Goal: Task Accomplishment & Management: Complete application form

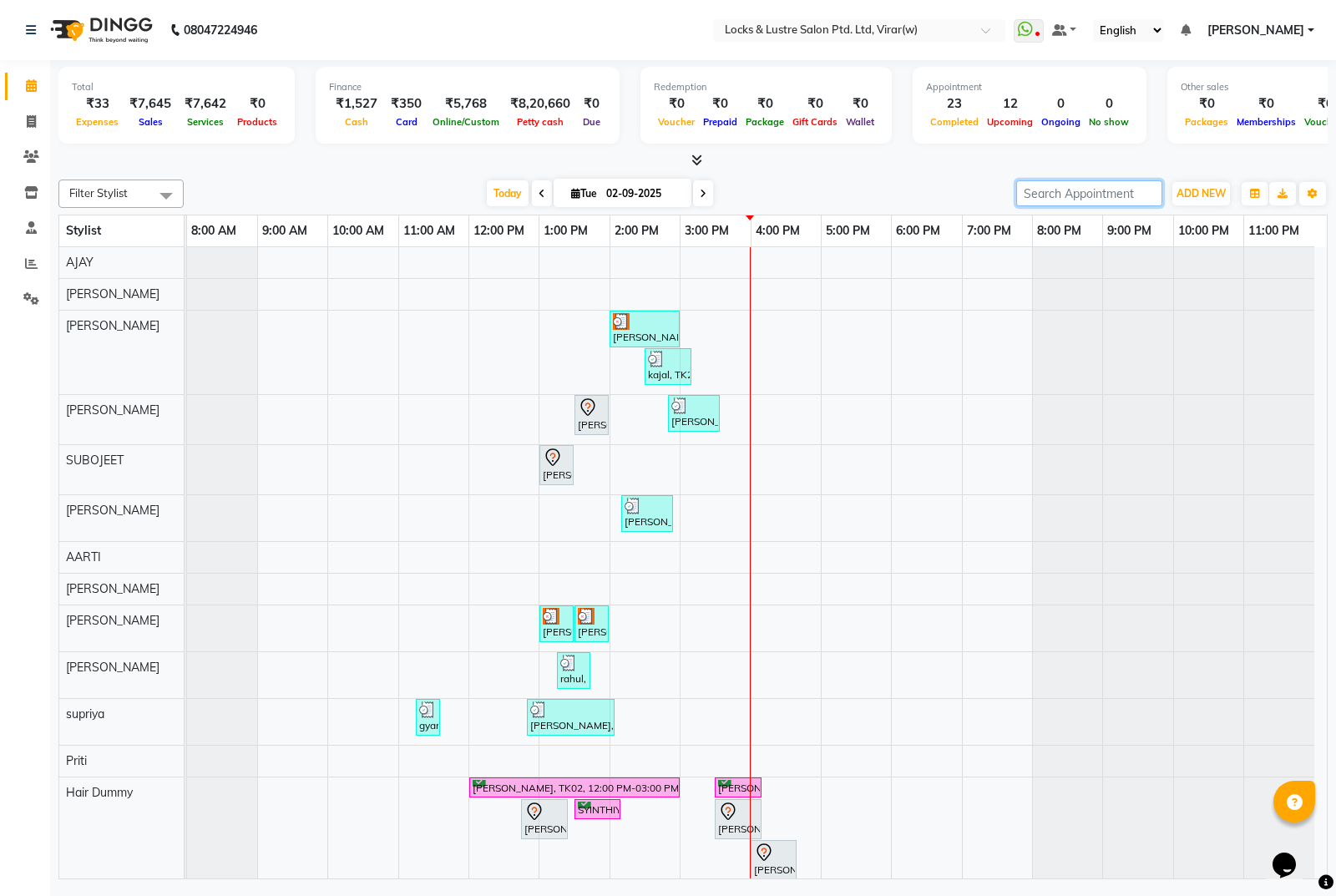
click at [1054, 206] on input "search" at bounding box center [1089, 193] width 146 height 26
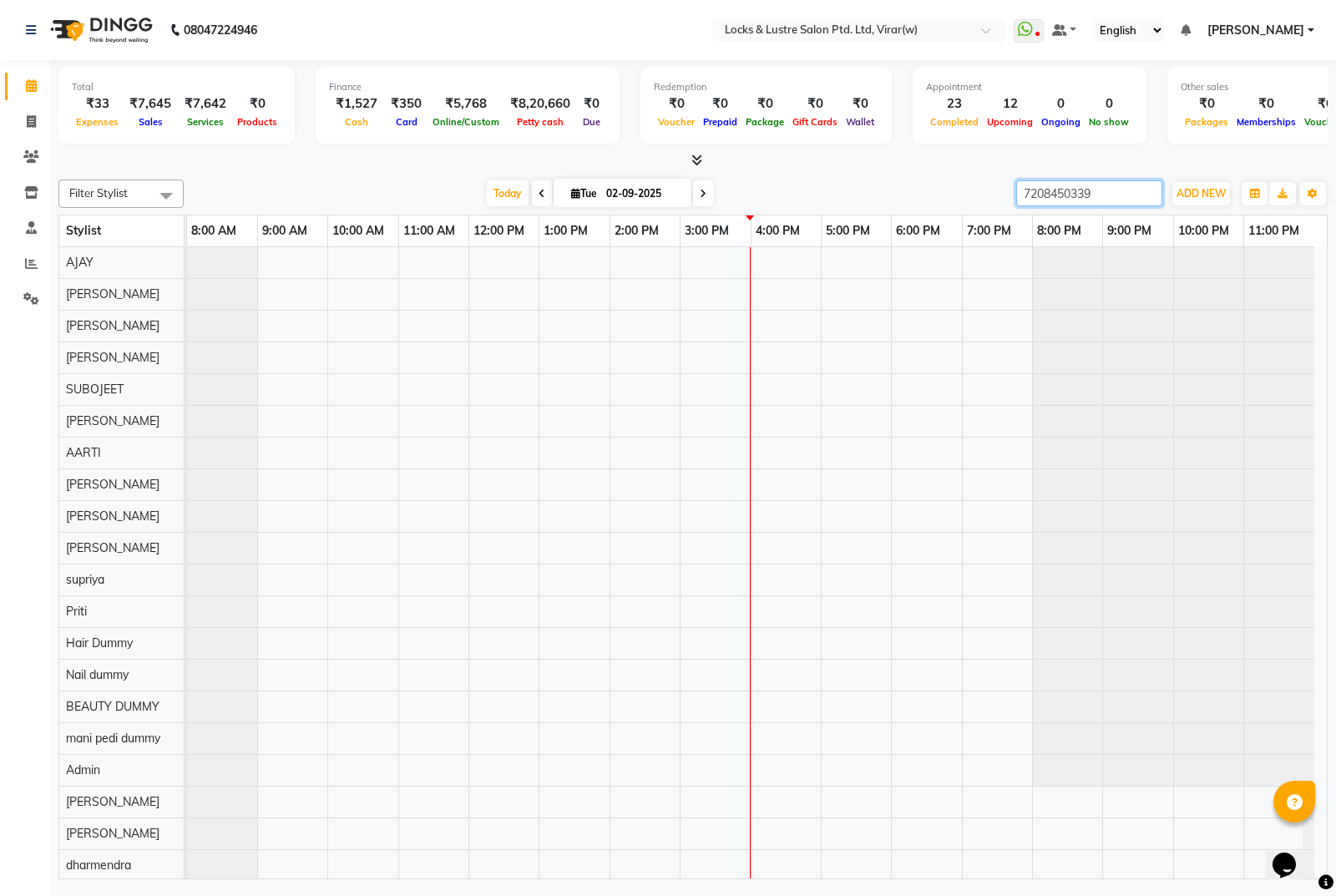
click at [1092, 189] on input "7208450339" at bounding box center [1089, 193] width 146 height 26
type input "7208450339"
click at [28, 118] on icon at bounding box center [31, 121] width 9 height 13
select select "service"
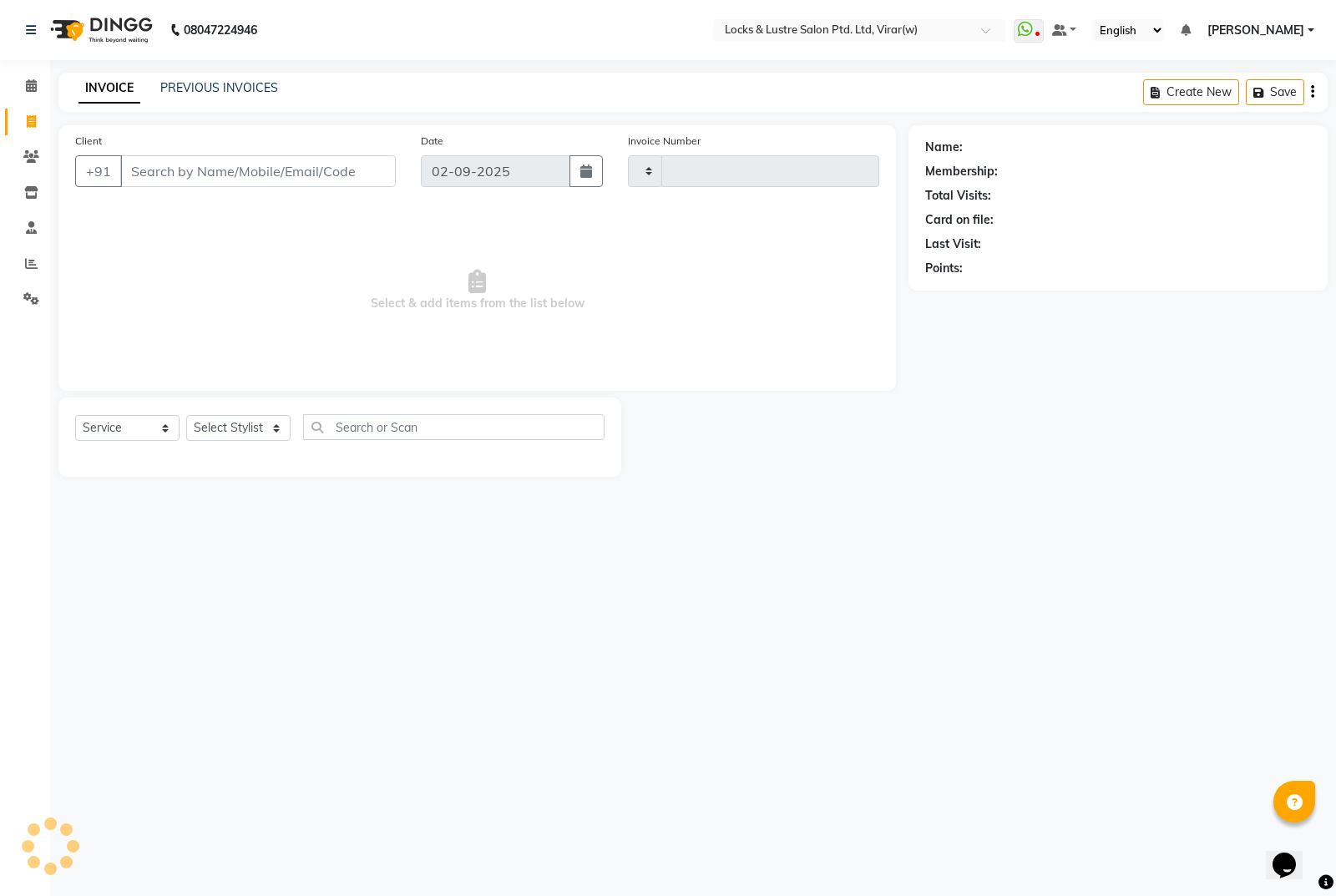
type input "14423"
select select "5944"
click at [369, 182] on input "Client" at bounding box center [258, 171] width 276 height 32
type input "7208450339"
click at [375, 178] on span "Add Client" at bounding box center [352, 171] width 66 height 17
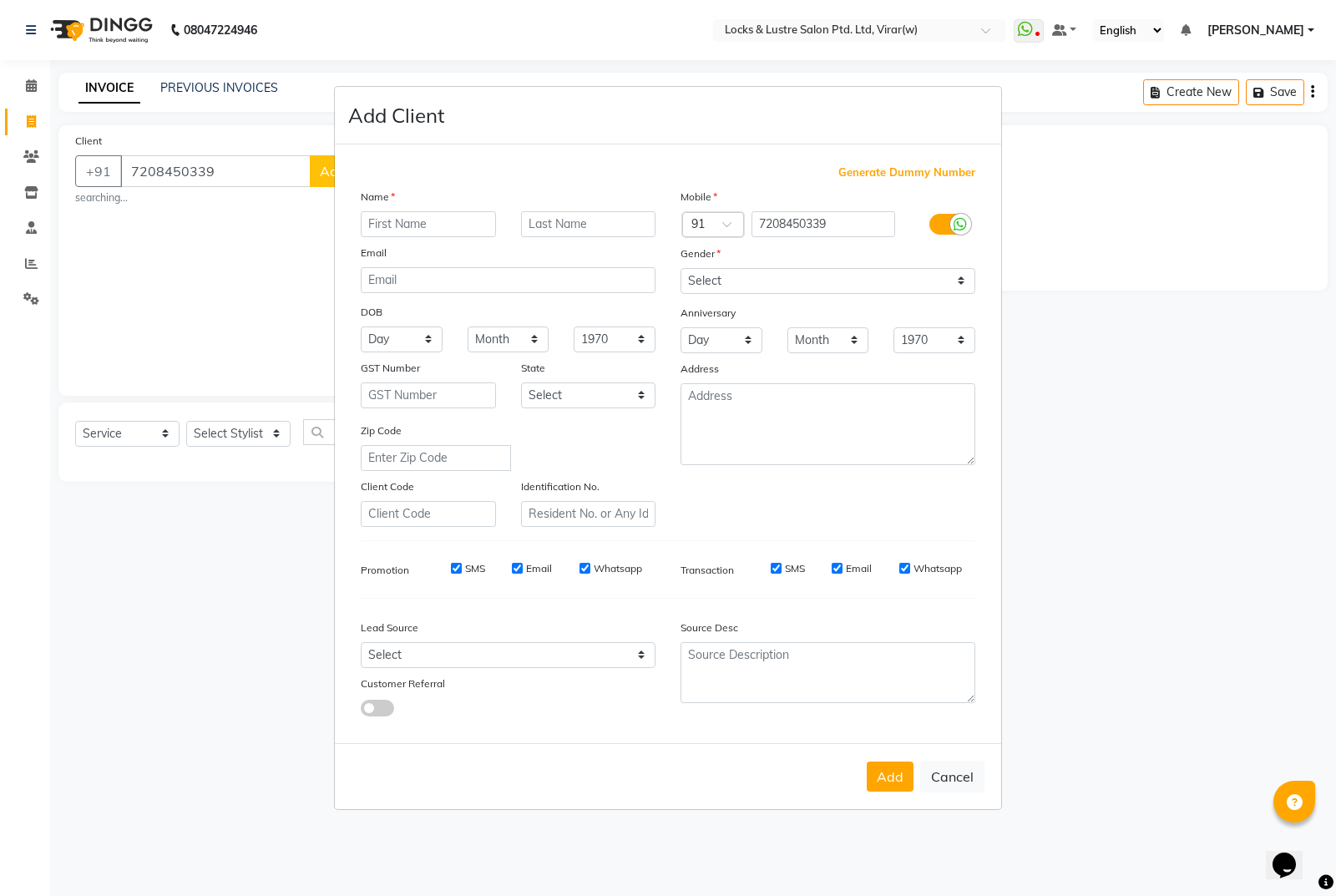
click at [398, 220] on input "text" at bounding box center [428, 224] width 135 height 26
type input "praticksha"
click at [818, 287] on select "Select [DEMOGRAPHIC_DATA] [DEMOGRAPHIC_DATA] Other Prefer Not To Say" at bounding box center [828, 281] width 295 height 26
select select "[DEMOGRAPHIC_DATA]"
click at [681, 268] on select "Select [DEMOGRAPHIC_DATA] [DEMOGRAPHIC_DATA] Other Prefer Not To Say" at bounding box center [828, 281] width 295 height 26
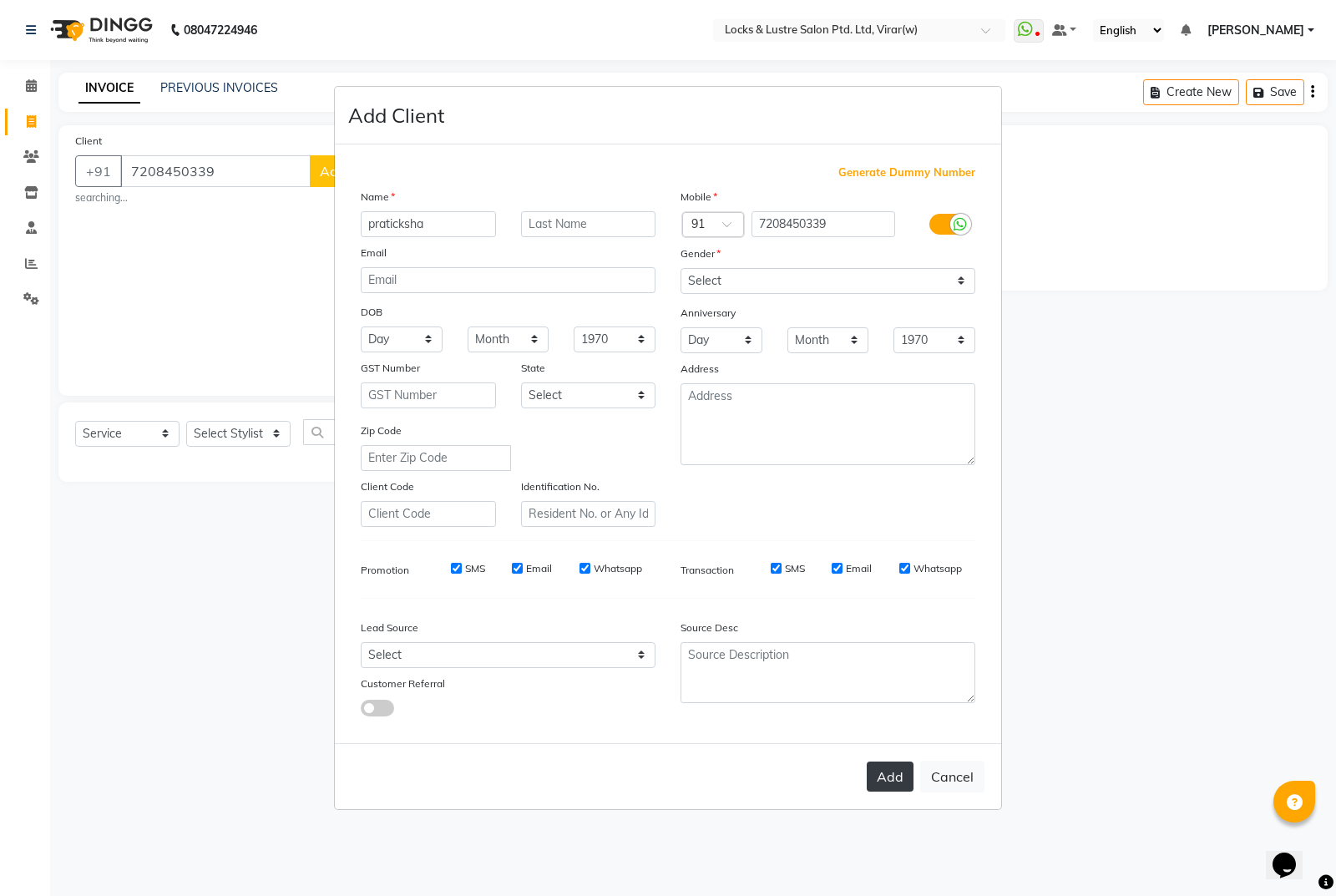
click at [886, 776] on button "Add" at bounding box center [889, 776] width 47 height 30
type input "72******39"
select select
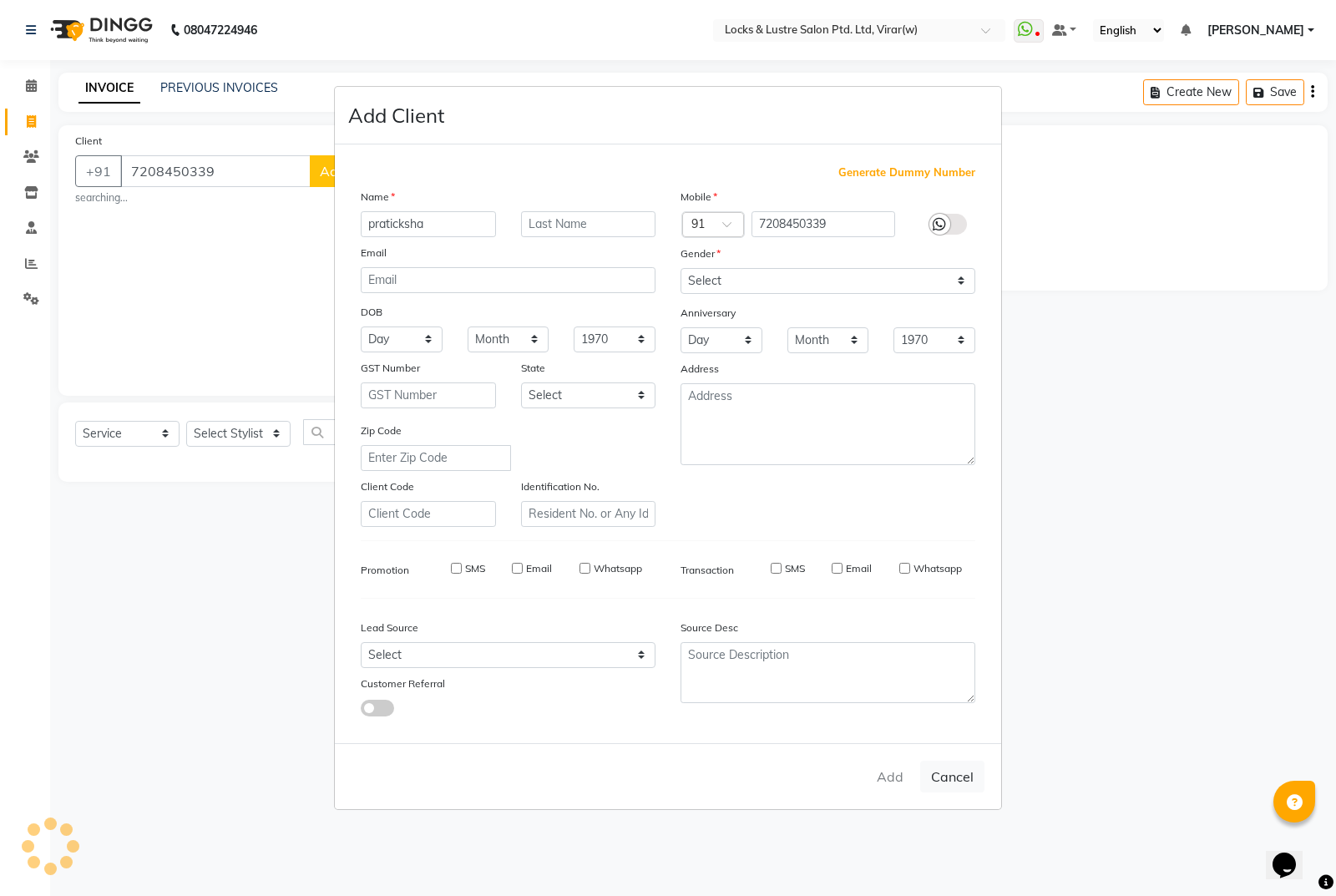
select select
checkbox input "false"
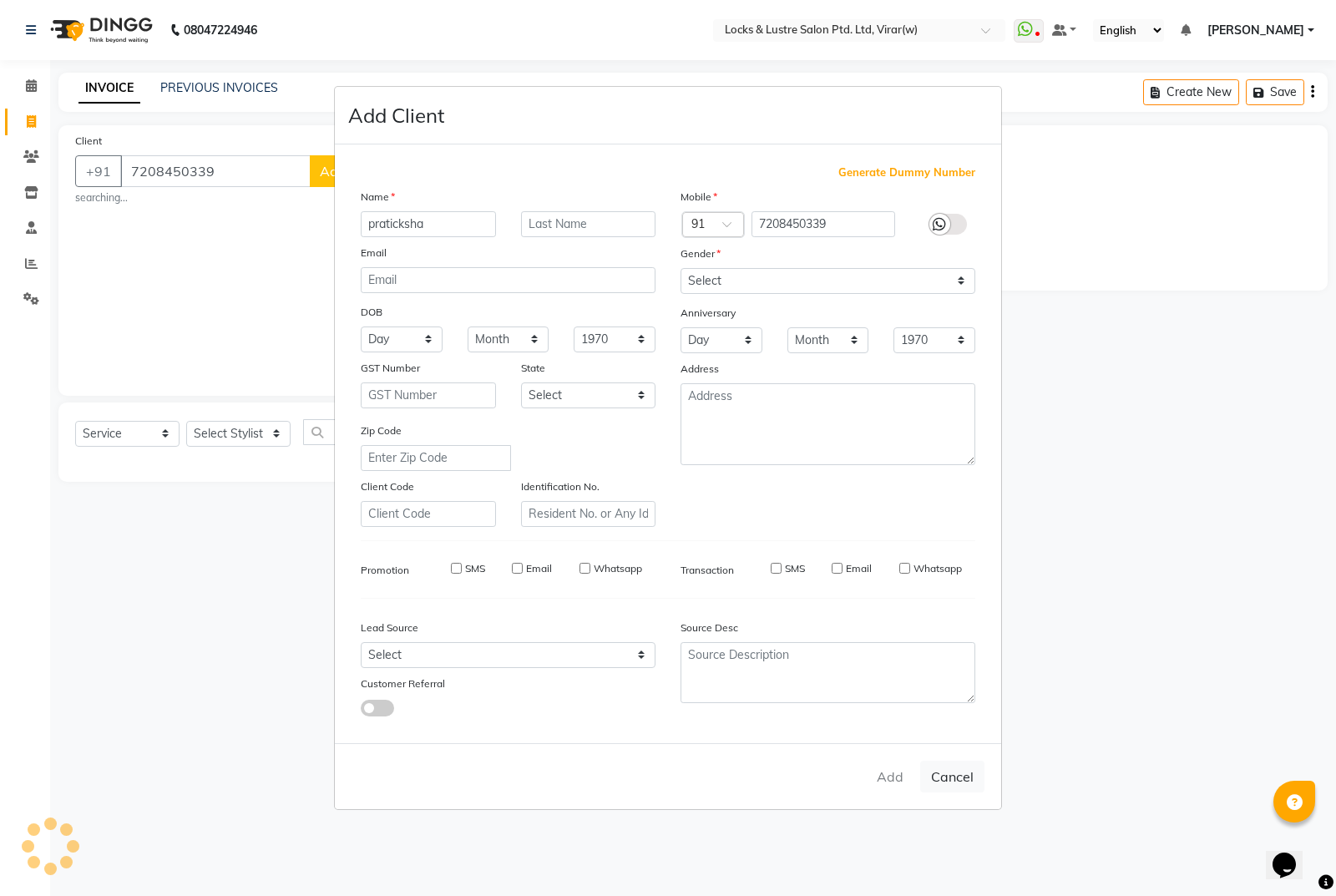
checkbox input "false"
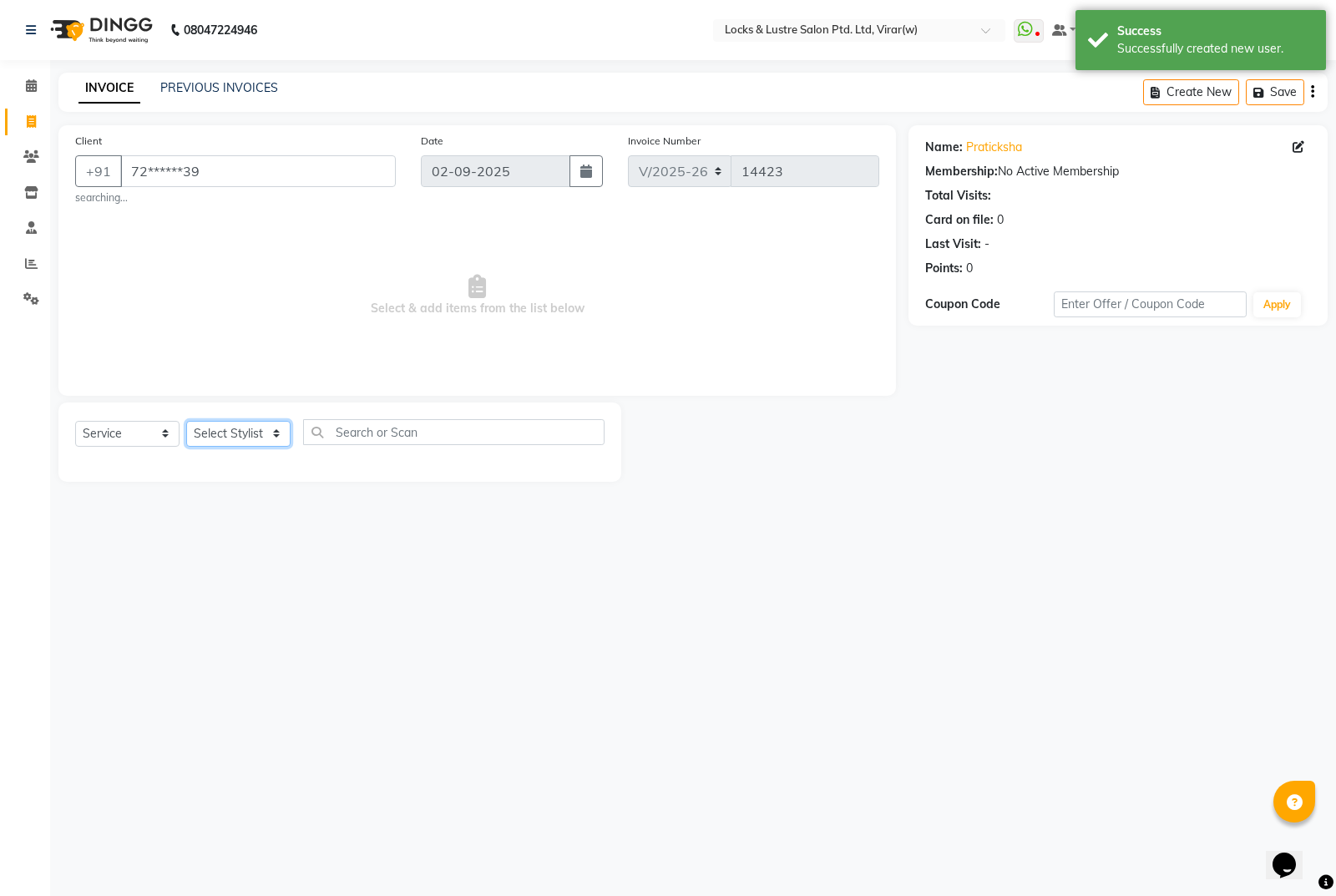
click at [271, 424] on select "Select Stylist [PERSON_NAME] [PERSON_NAME] [PERSON_NAME] AKASH [PERSON_NAME] [P…" at bounding box center [238, 434] width 104 height 26
select select "42119"
click at [187, 421] on select "Select Stylist [PERSON_NAME] [PERSON_NAME] [PERSON_NAME] AKASH [PERSON_NAME] [P…" at bounding box center [238, 434] width 104 height 26
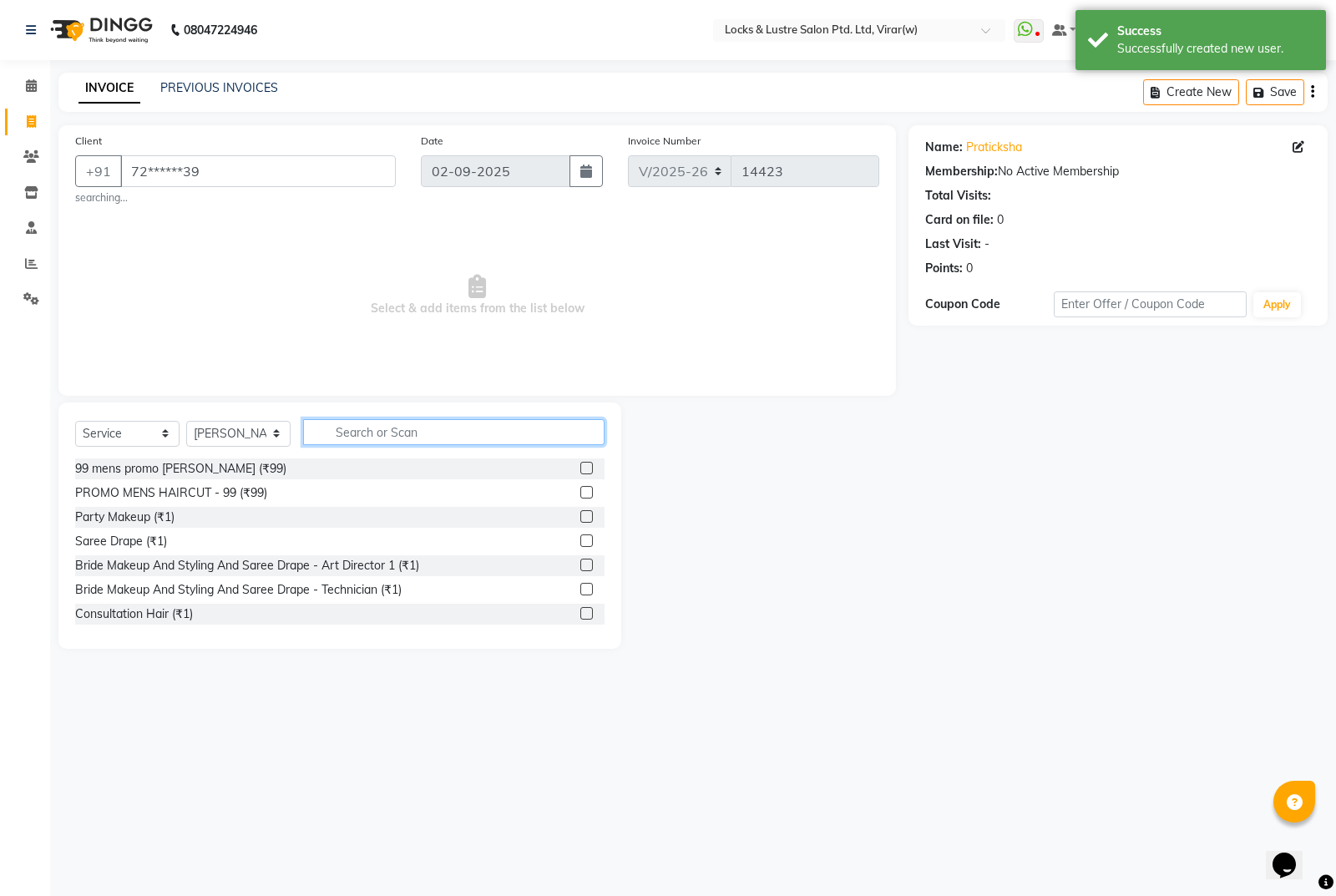
click at [352, 440] on input "text" at bounding box center [454, 432] width 302 height 26
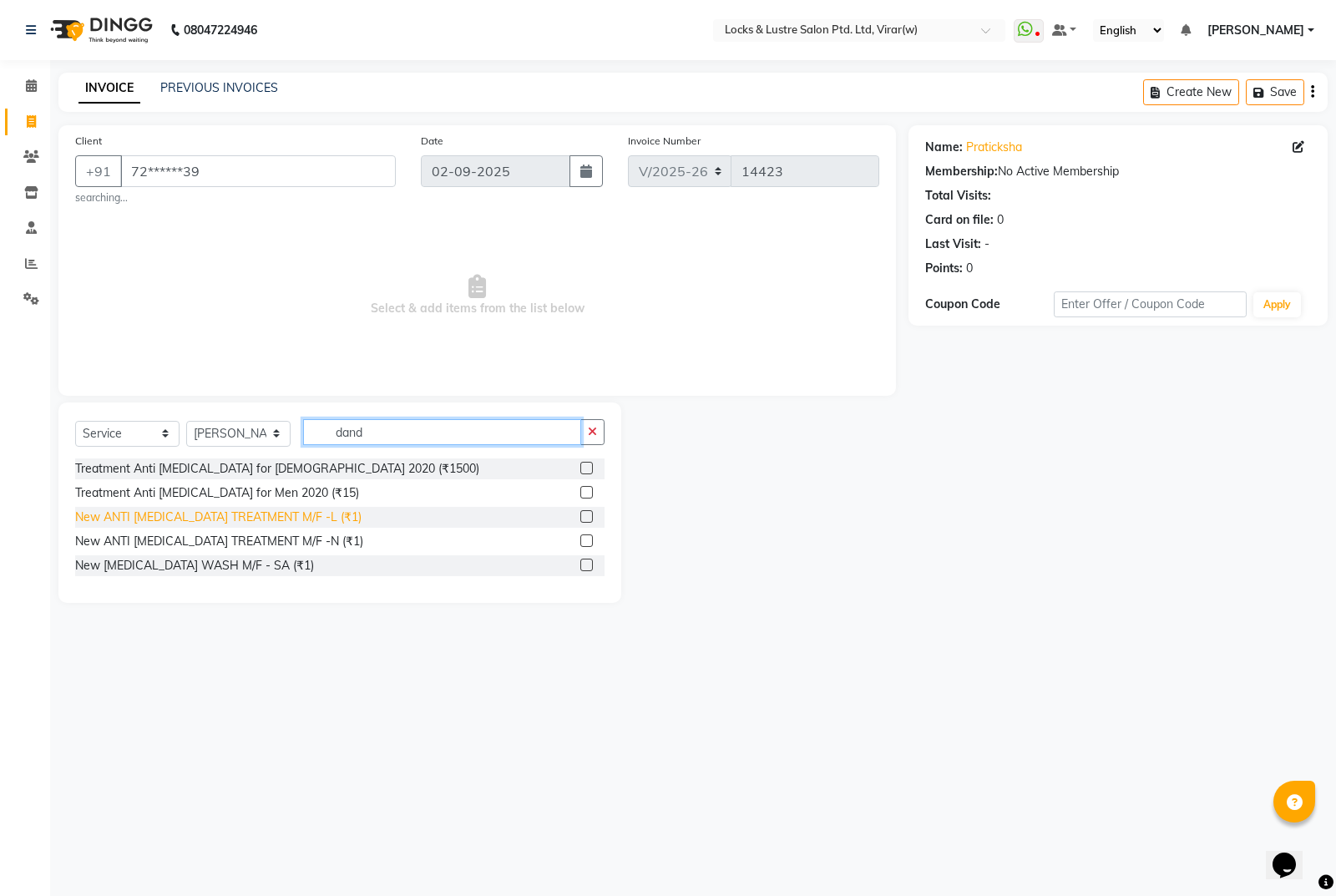
type input "dand"
click at [202, 522] on div "New ANTI [MEDICAL_DATA] TREATMENT M/F -L (₹1)" at bounding box center [218, 517] width 287 height 18
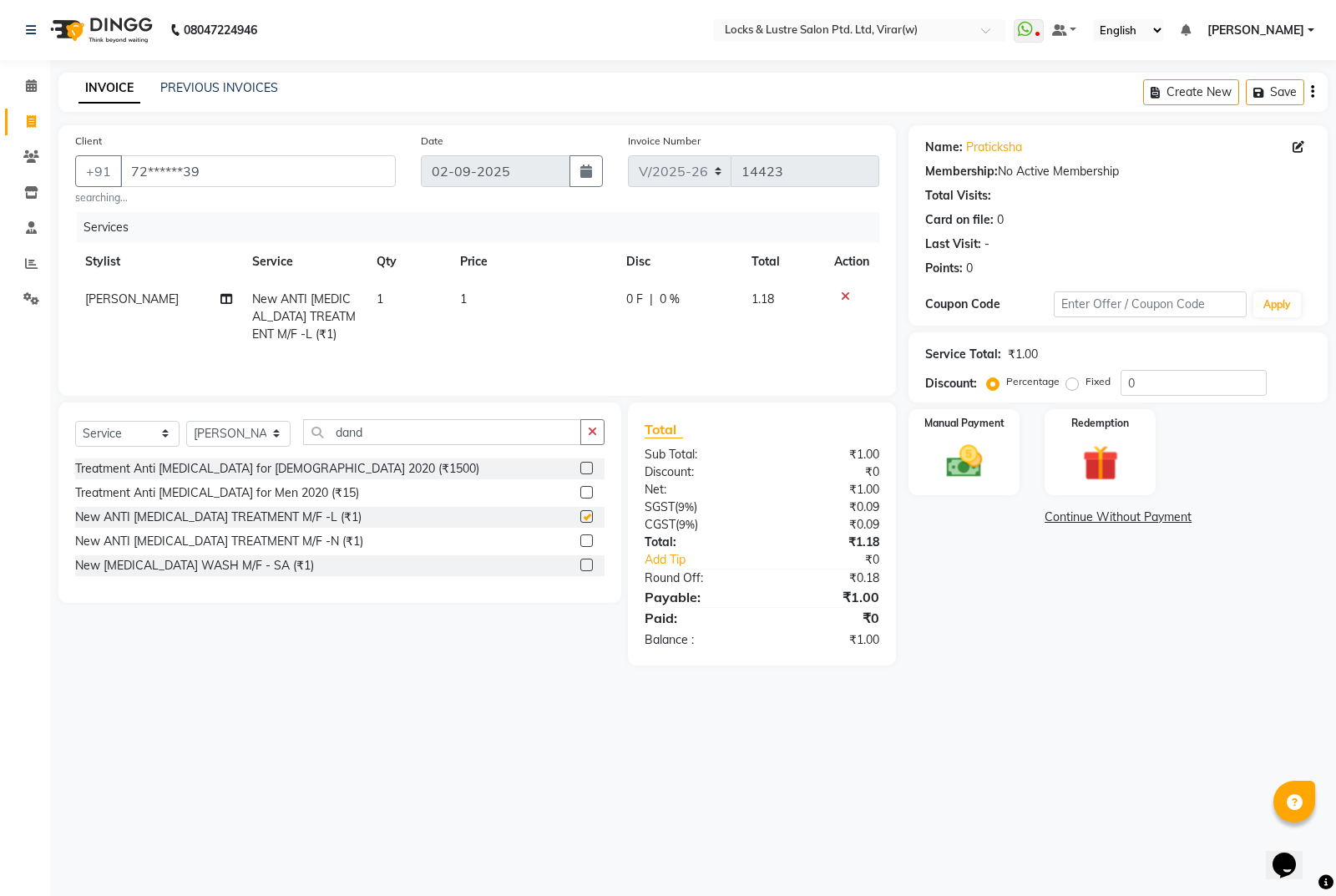
checkbox input "false"
click at [520, 308] on td "1" at bounding box center [532, 317] width 166 height 72
select select "42119"
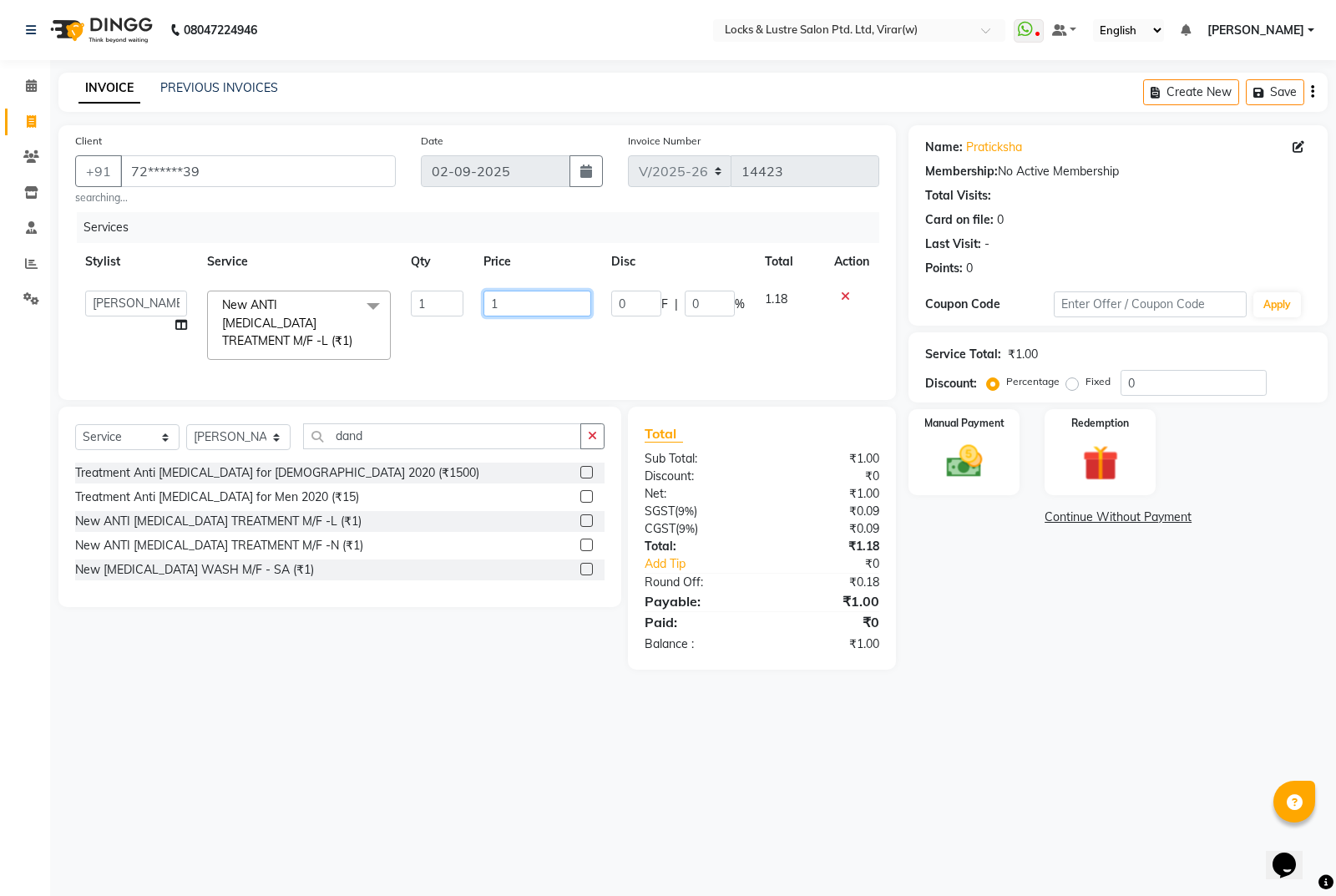
click at [545, 317] on input "1" at bounding box center [537, 304] width 108 height 26
type input "3500"
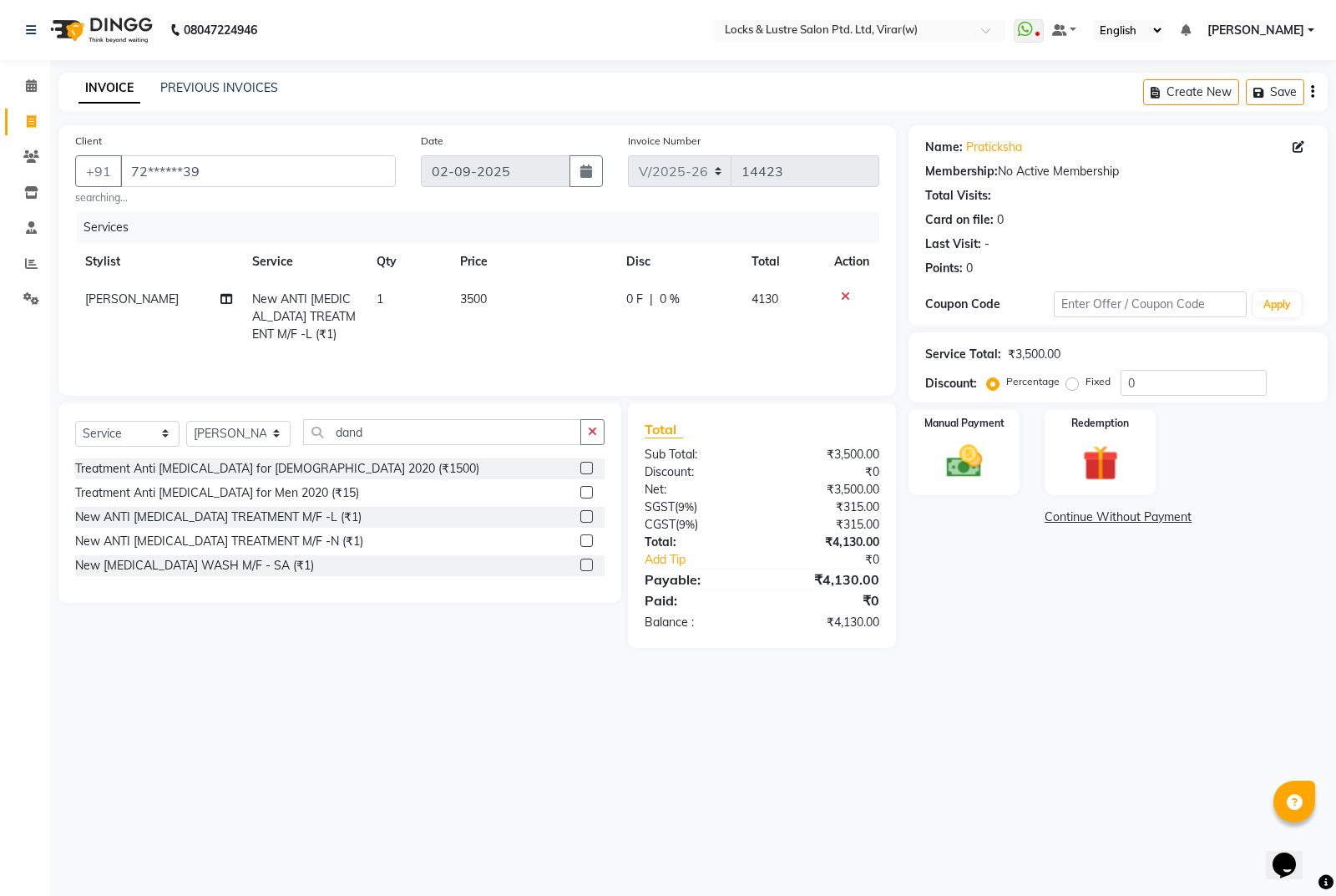
click at [713, 286] on td "0 F | 0 %" at bounding box center [679, 317] width 125 height 72
select select "42119"
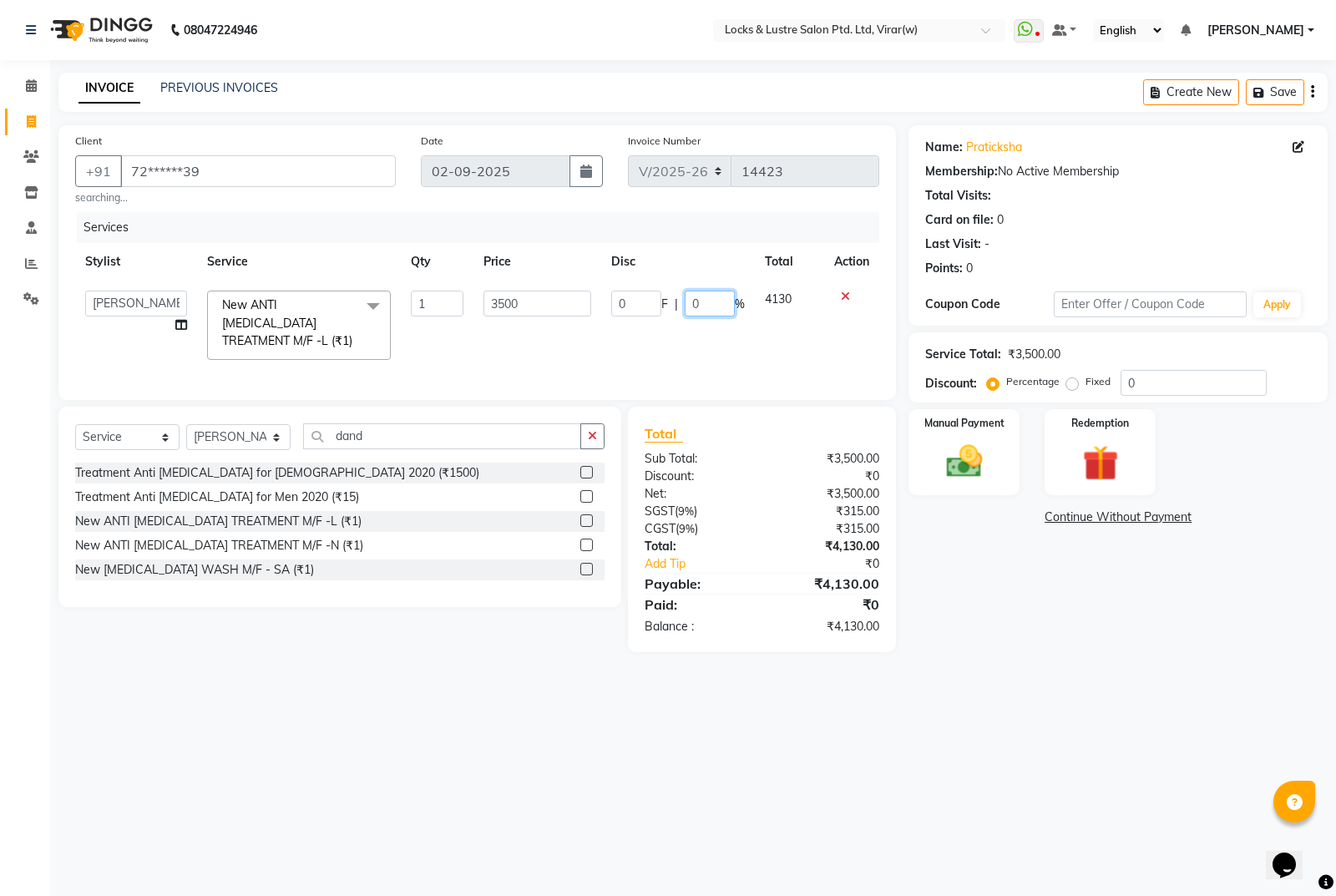
click at [714, 294] on input "0" at bounding box center [710, 304] width 50 height 26
type input "20"
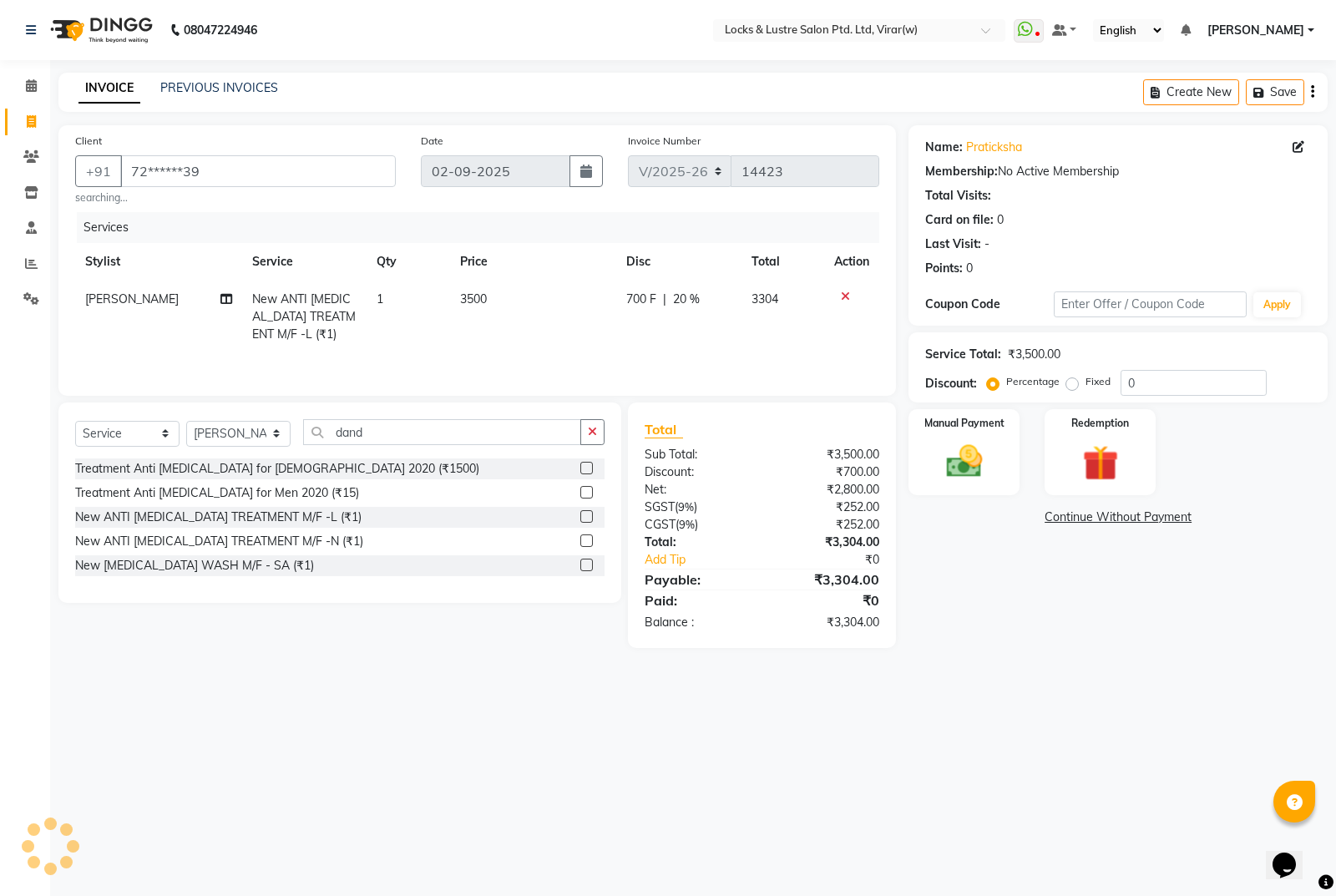
click at [1013, 732] on div "08047224946 Select Location × Locks & Lustre Salon Ptd. Ltd, Virar(w) WhatsApp …" at bounding box center [668, 448] width 1336 height 896
click at [687, 303] on span "20 %" at bounding box center [686, 300] width 27 height 18
select select "42119"
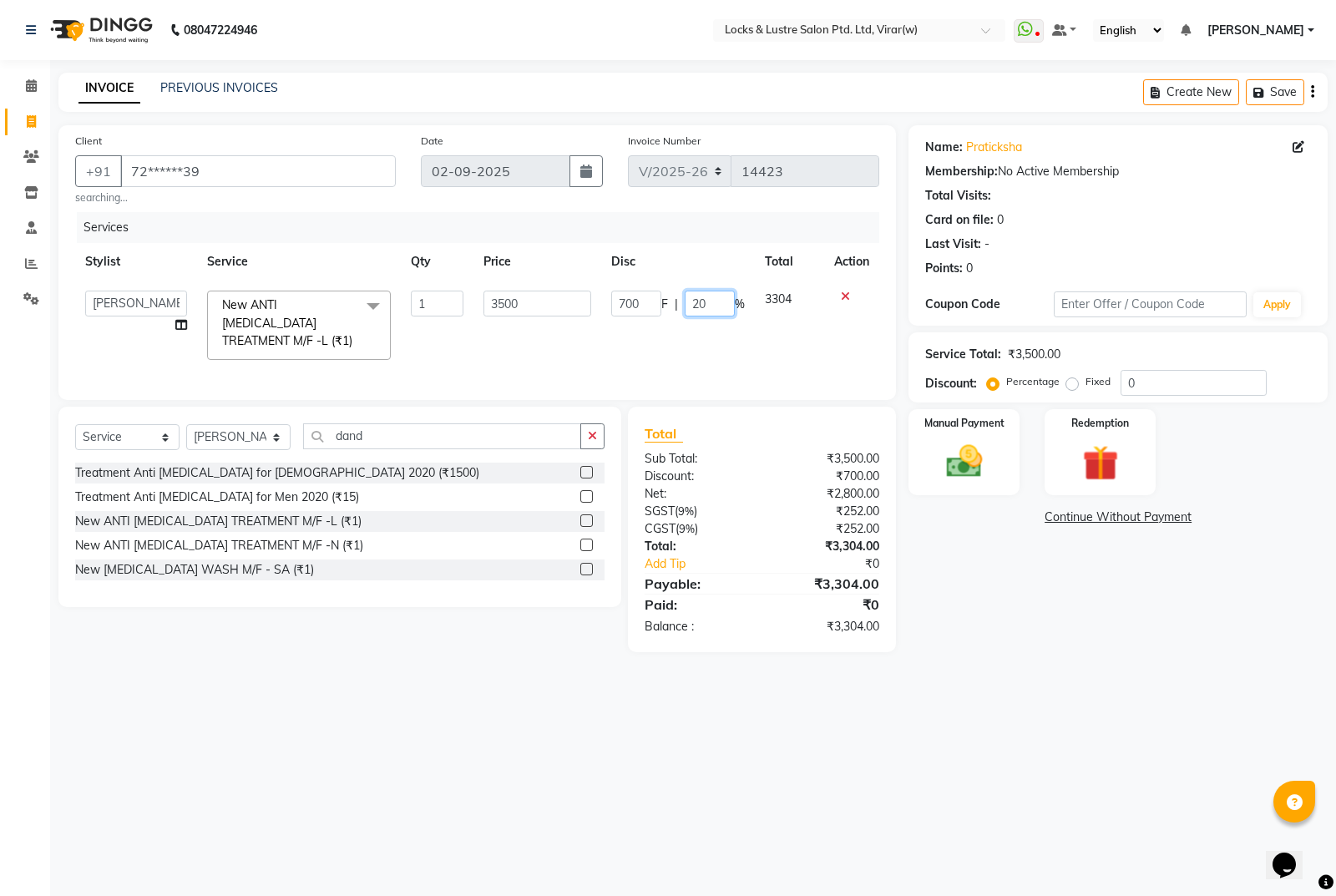
click at [706, 311] on input "20" at bounding box center [710, 304] width 50 height 26
type input "2"
click at [958, 581] on div "Name: Praticksha Membership: No Active Membership Total Visits: Card on file: 0…" at bounding box center [1124, 388] width 432 height 527
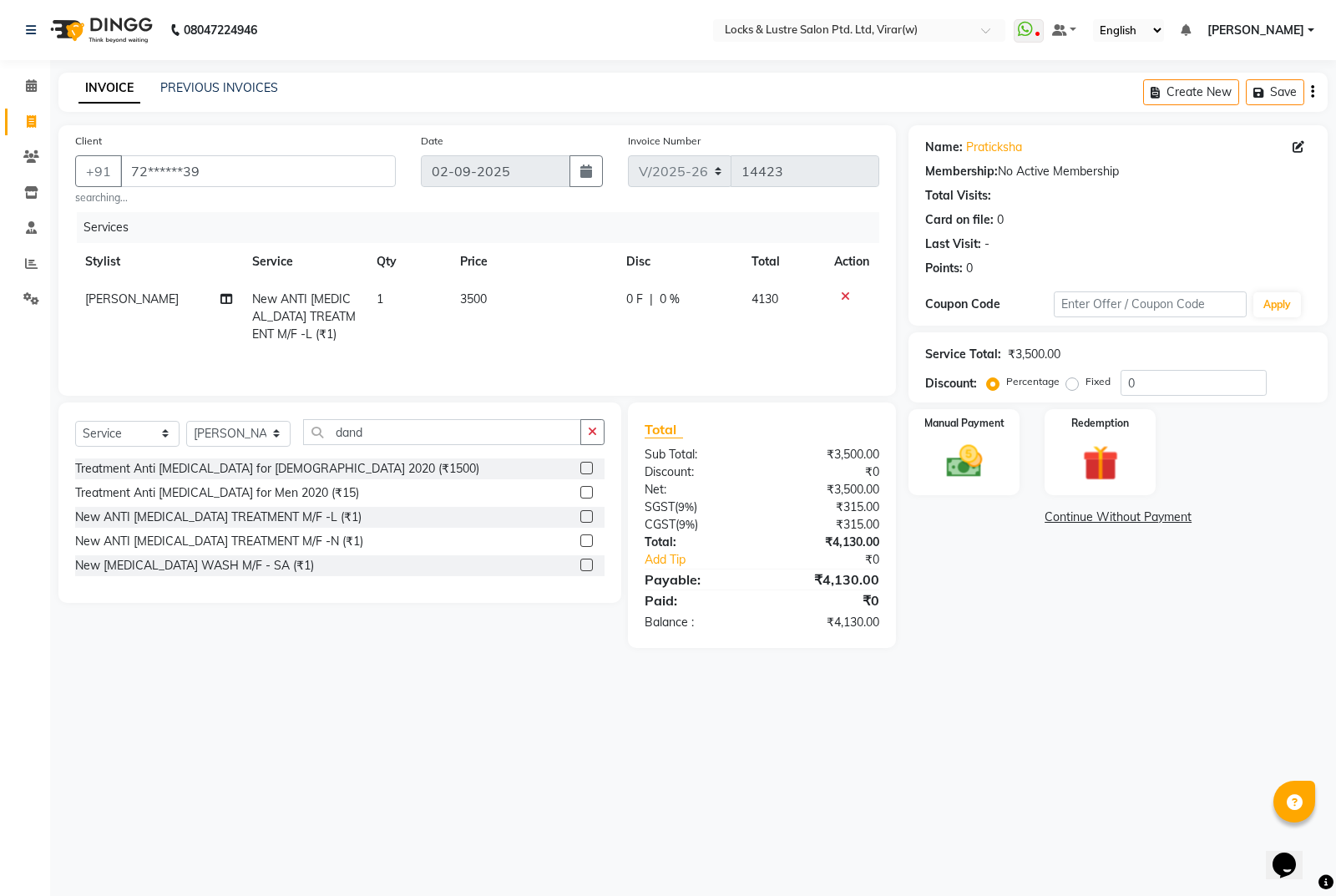
drag, startPoint x: 658, startPoint y: 303, endPoint x: 668, endPoint y: 303, distance: 10.0
click at [668, 303] on span "0 %" at bounding box center [670, 300] width 20 height 18
select select "42119"
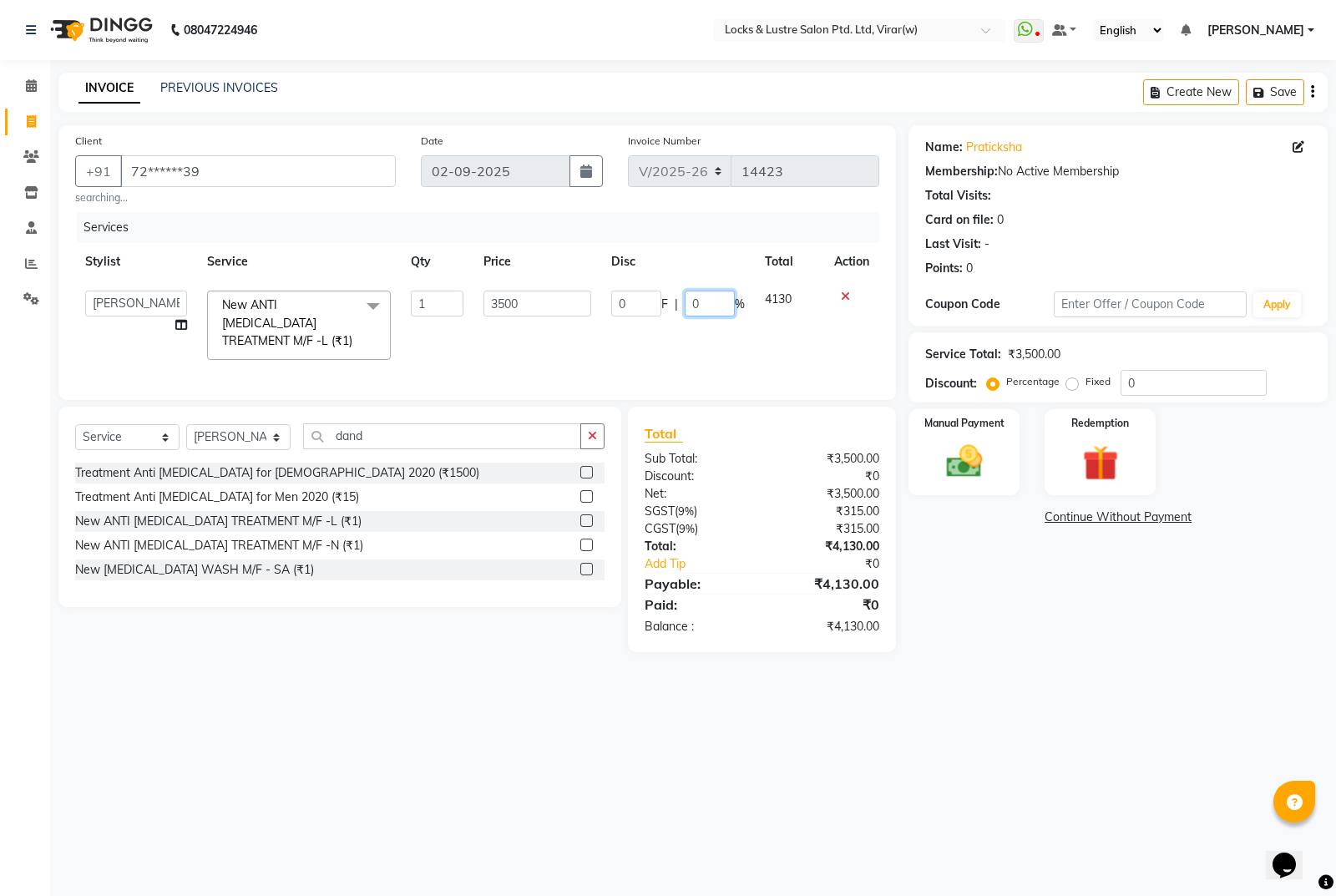
click at [706, 300] on input "0" at bounding box center [710, 304] width 50 height 26
type input "20"
click at [992, 723] on div "08047224946 Select Location × Locks & Lustre Salon Ptd. Ltd, Virar(w) WhatsApp …" at bounding box center [668, 448] width 1336 height 896
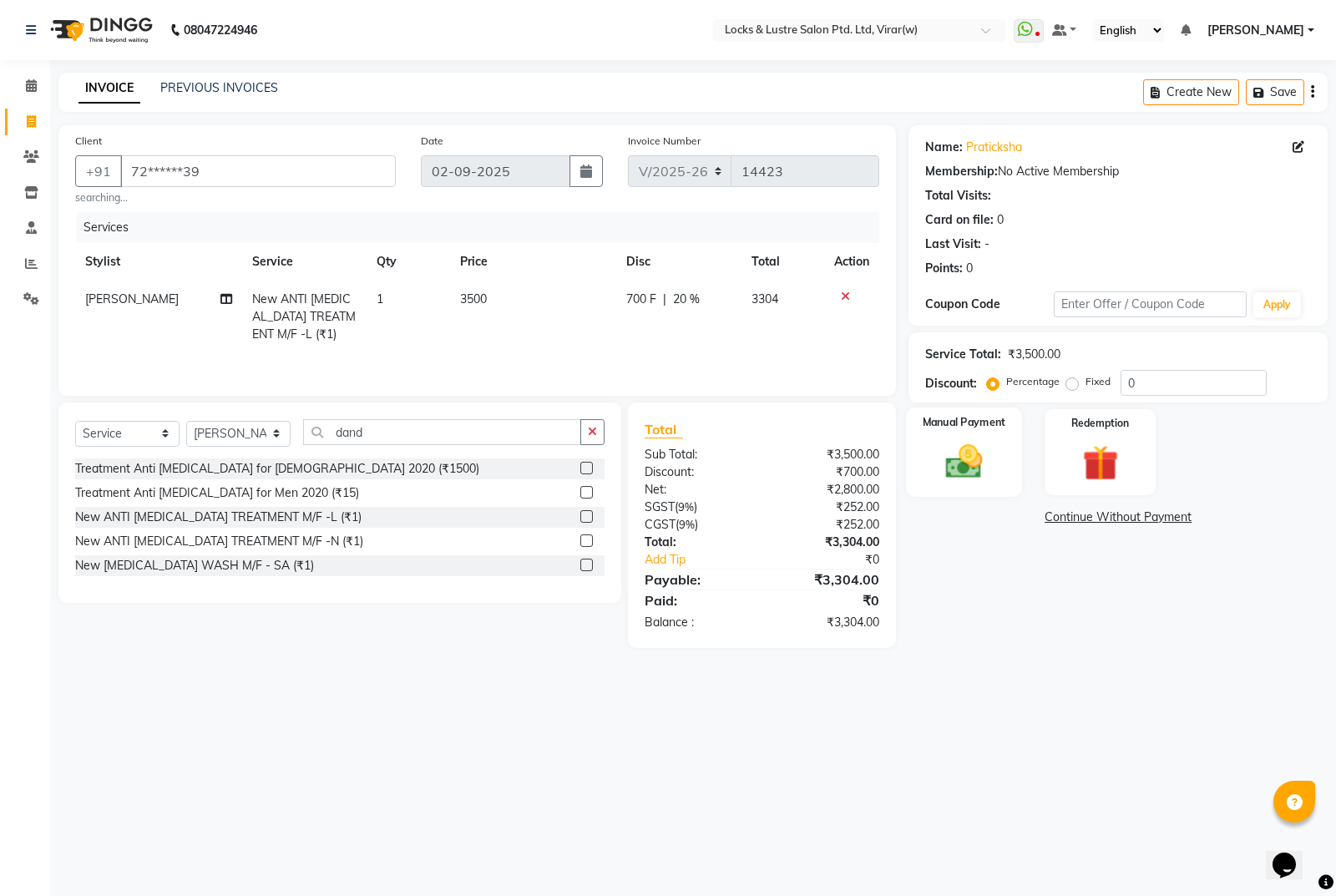
click at [972, 438] on div "Manual Payment" at bounding box center [965, 452] width 115 height 89
click at [1080, 519] on span "UPI" at bounding box center [1085, 517] width 26 height 19
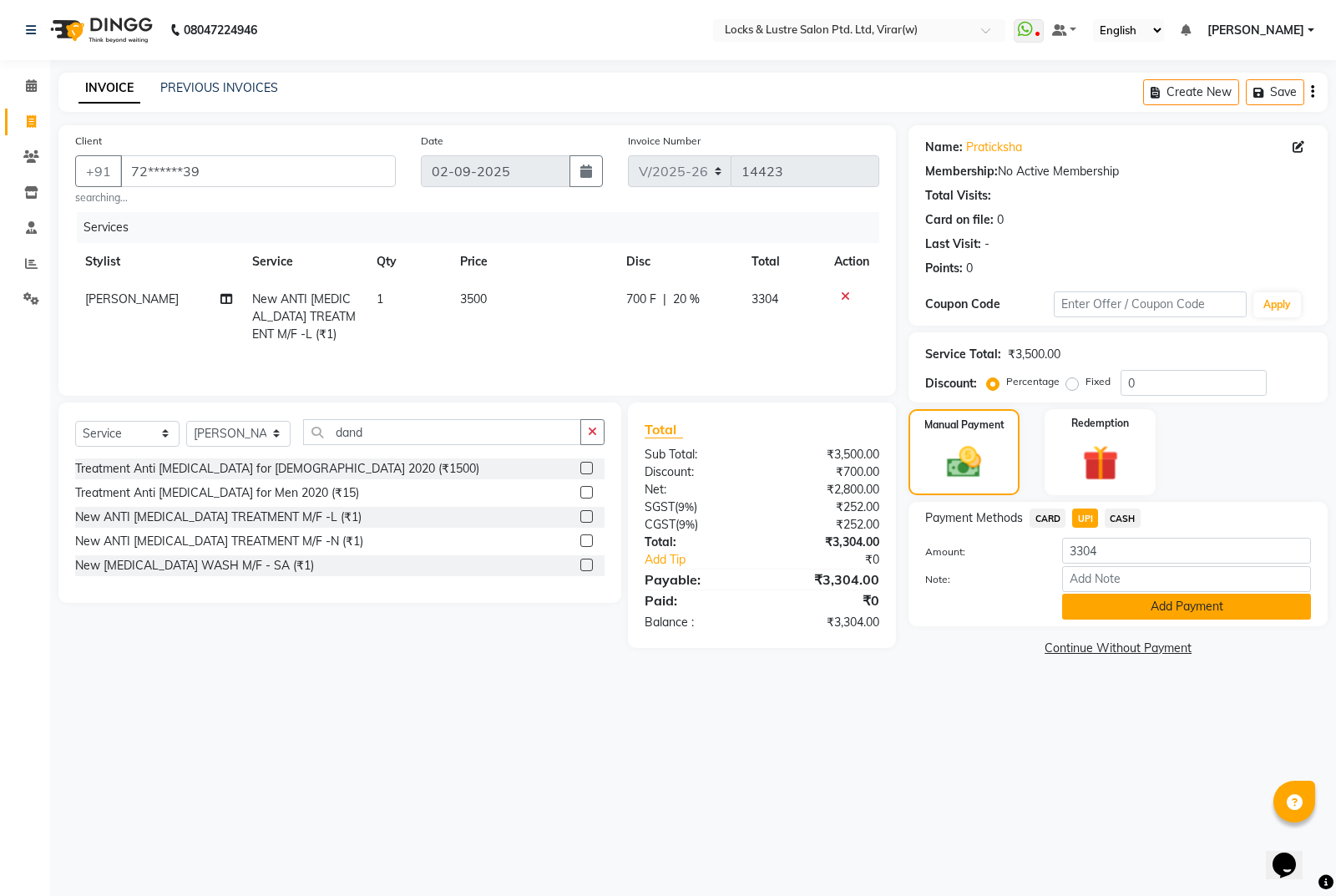
click at [1105, 606] on button "Add Payment" at bounding box center [1186, 606] width 249 height 26
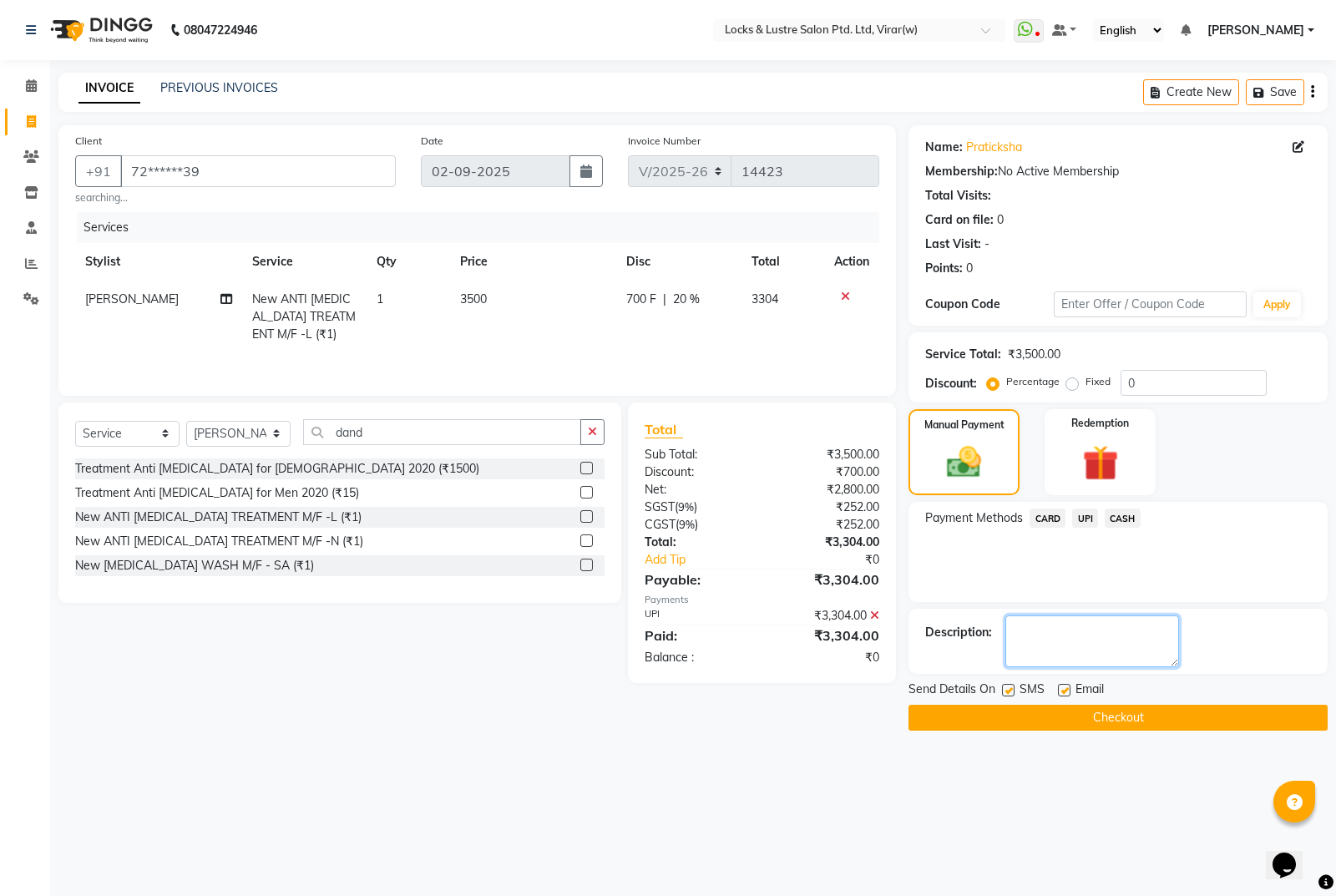
click at [1086, 623] on textarea at bounding box center [1092, 641] width 174 height 52
type textarea "524523958502"
click at [1149, 715] on button "Checkout" at bounding box center [1118, 717] width 419 height 26
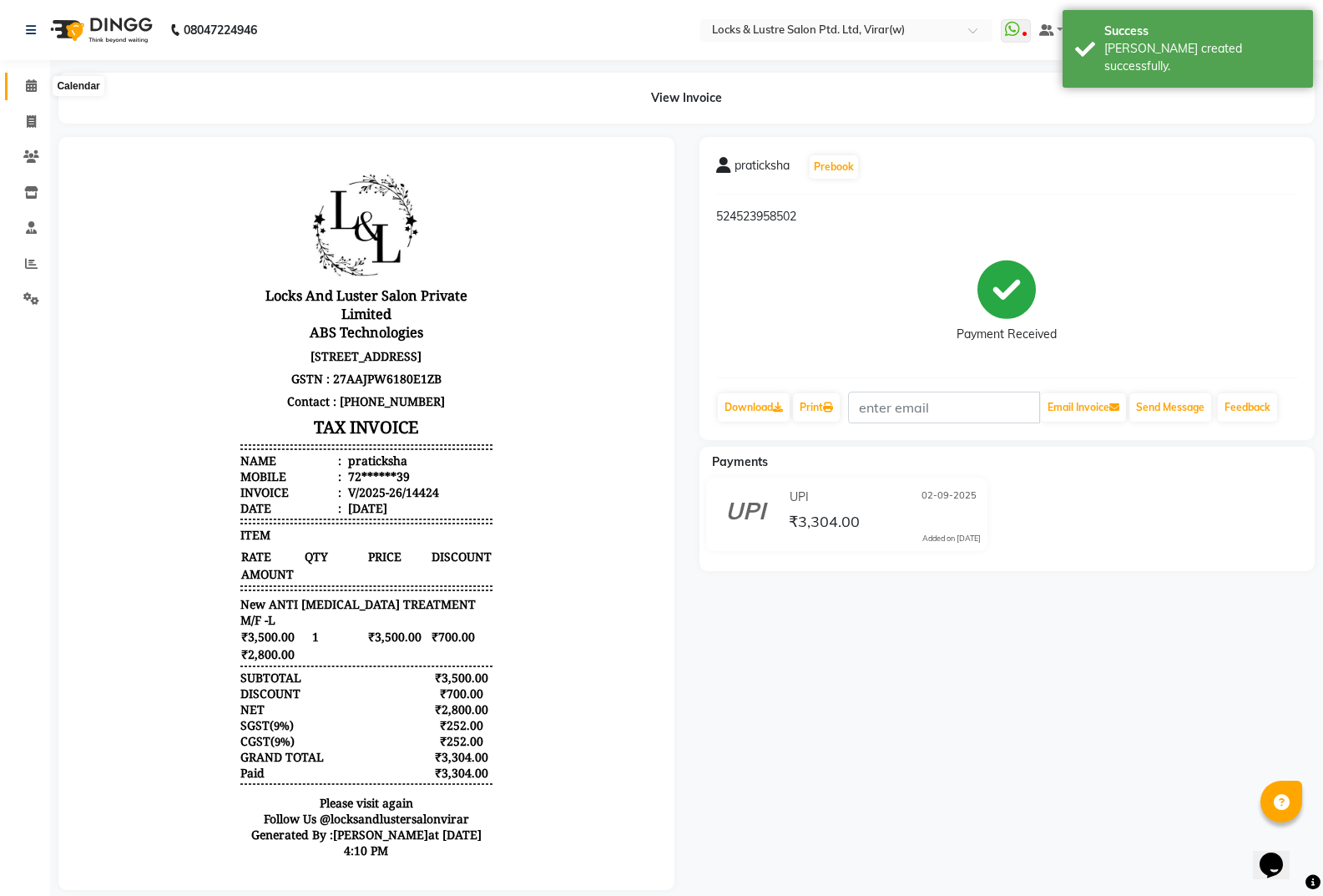
click at [28, 87] on icon at bounding box center [31, 85] width 11 height 13
